Goal: Check status: Check status

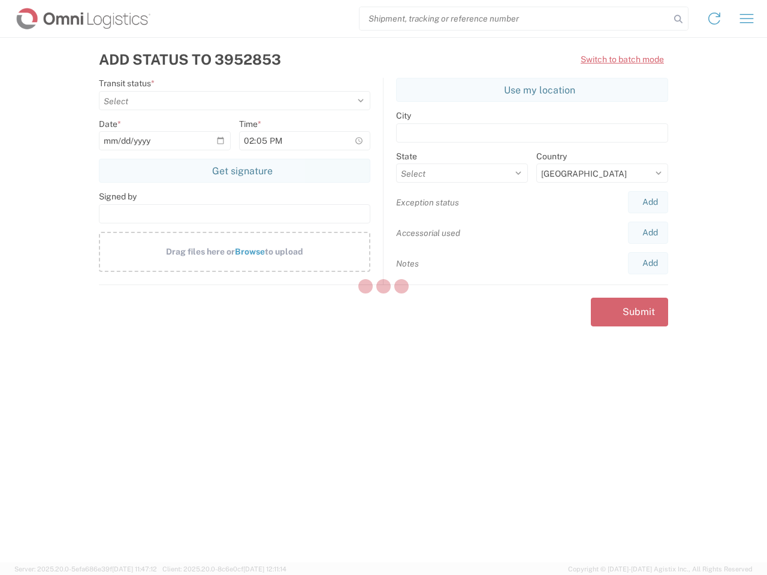
select select "US"
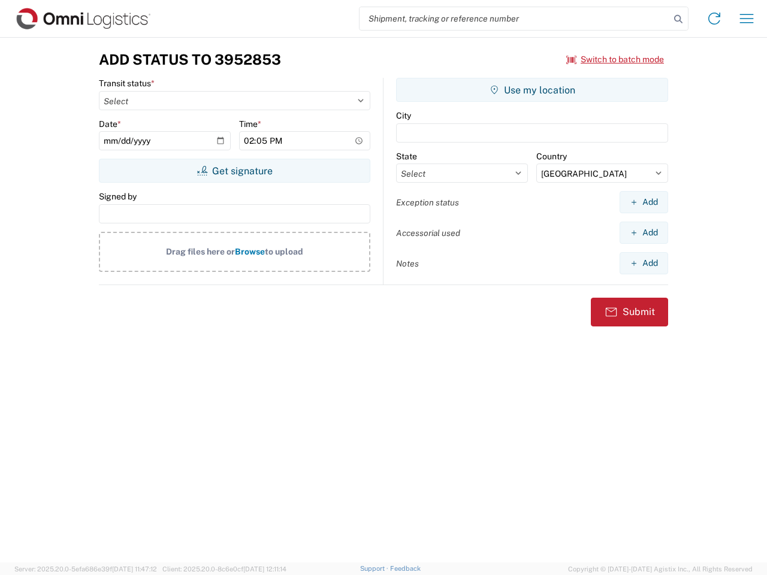
click at [515, 19] on input "search" at bounding box center [514, 18] width 310 height 23
click at [678, 19] on icon at bounding box center [678, 19] width 17 height 17
click at [714, 19] on icon at bounding box center [714, 18] width 19 height 19
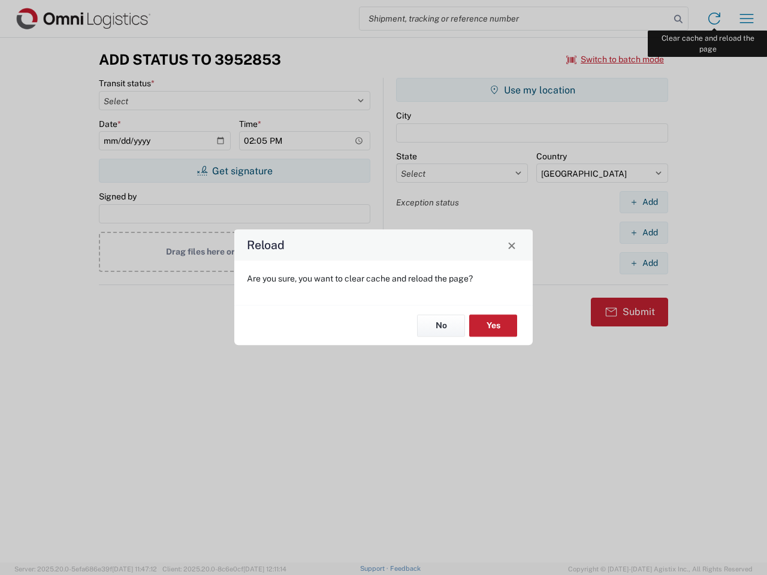
click at [747, 19] on div "Reload Are you sure, you want to clear cache and reload the page? No Yes" at bounding box center [383, 287] width 767 height 575
click at [615, 59] on div "Reload Are you sure, you want to clear cache and reload the page? No Yes" at bounding box center [383, 287] width 767 height 575
click at [234, 171] on div "Reload Are you sure, you want to clear cache and reload the page? No Yes" at bounding box center [383, 287] width 767 height 575
click at [532, 90] on div "Reload Are you sure, you want to clear cache and reload the page? No Yes" at bounding box center [383, 287] width 767 height 575
click at [643, 202] on div "Reload Are you sure, you want to clear cache and reload the page? No Yes" at bounding box center [383, 287] width 767 height 575
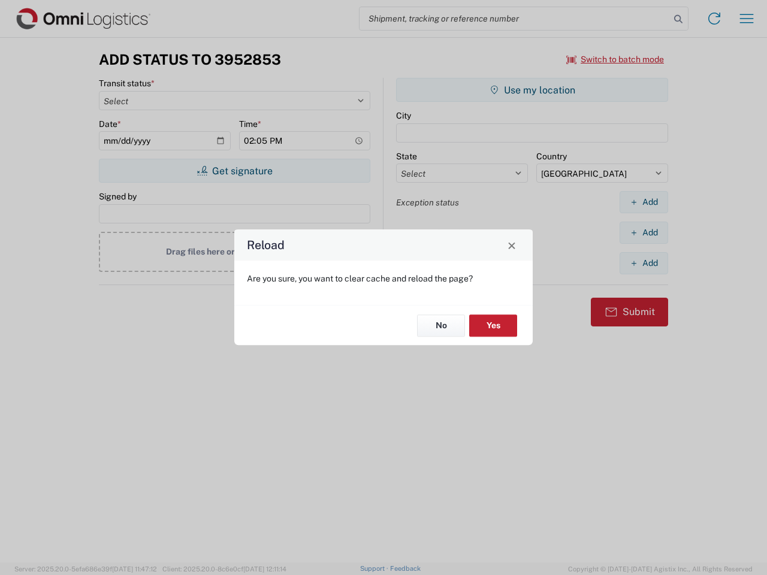
click at [643, 232] on div "Reload Are you sure, you want to clear cache and reload the page? No Yes" at bounding box center [383, 287] width 767 height 575
click at [643, 263] on div "Reload Are you sure, you want to clear cache and reload the page? No Yes" at bounding box center [383, 287] width 767 height 575
